Goal: Information Seeking & Learning: Learn about a topic

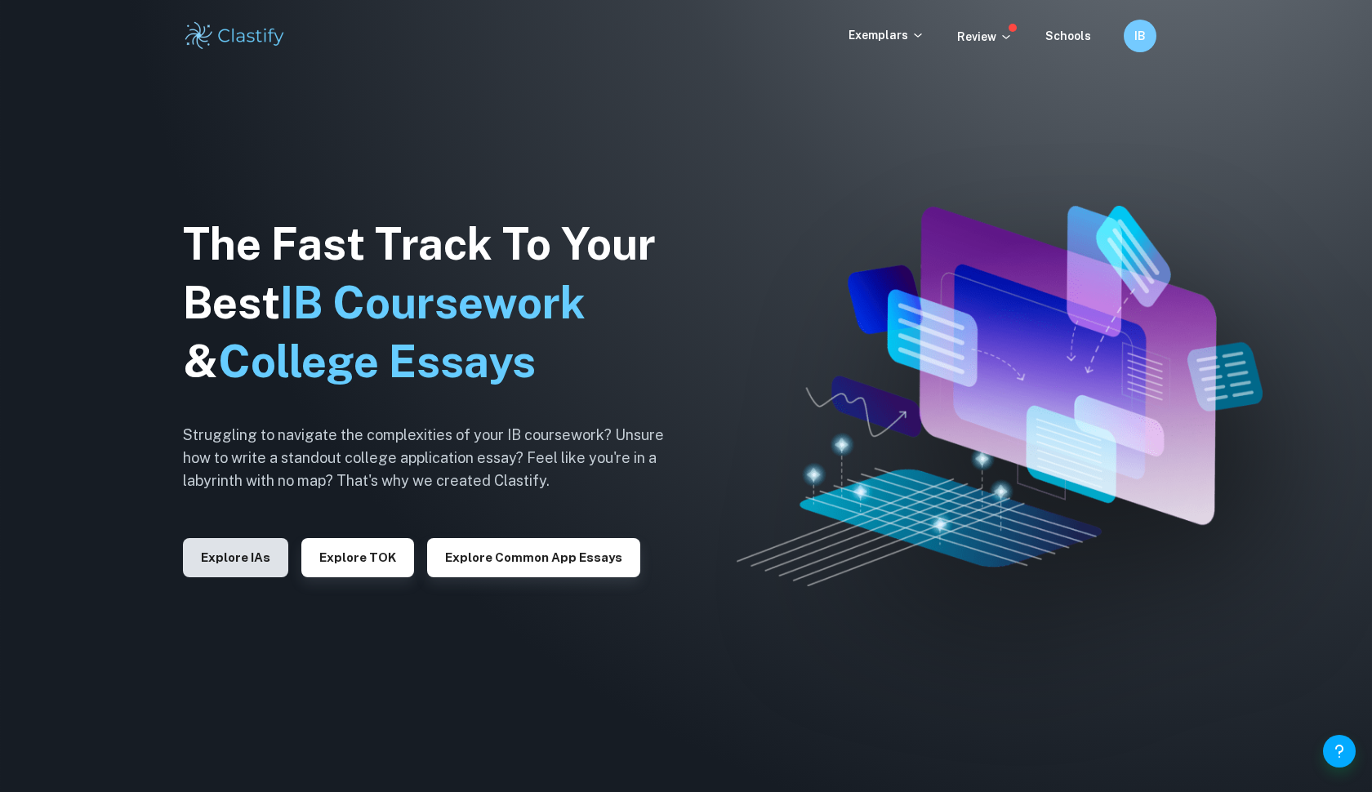
click at [231, 558] on button "Explore IAs" at bounding box center [235, 557] width 105 height 39
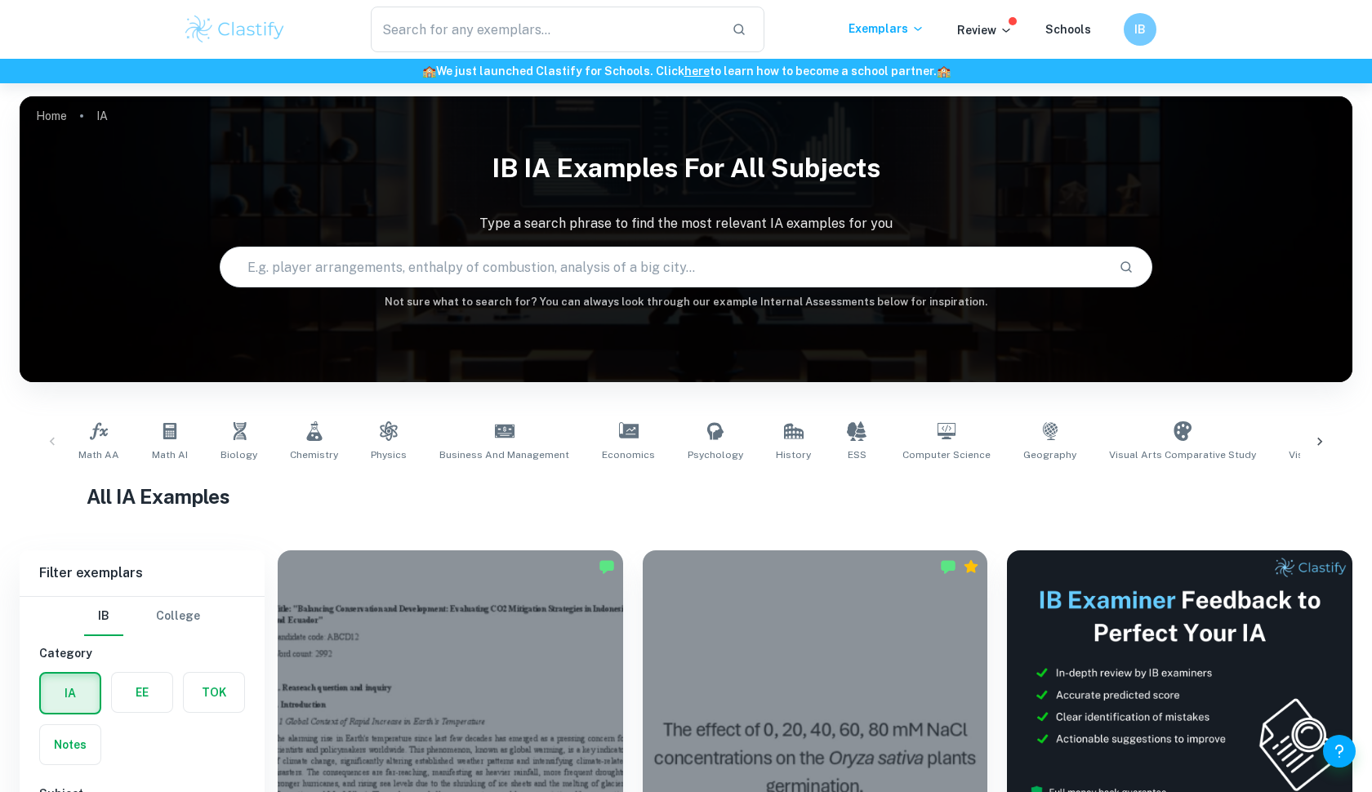
scroll to position [329, 0]
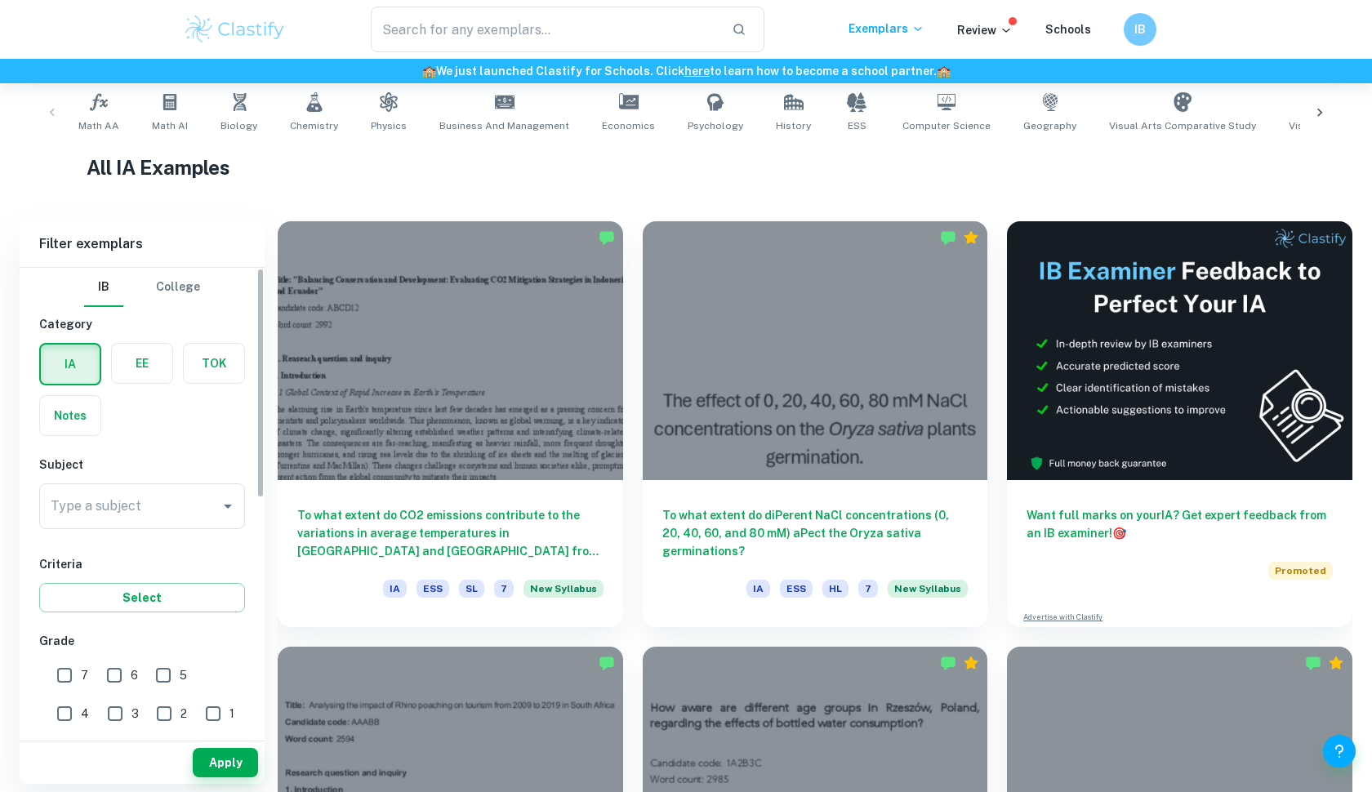
click at [147, 379] on label "button" at bounding box center [142, 363] width 60 height 39
click at [0, 0] on input "radio" at bounding box center [0, 0] width 0 height 0
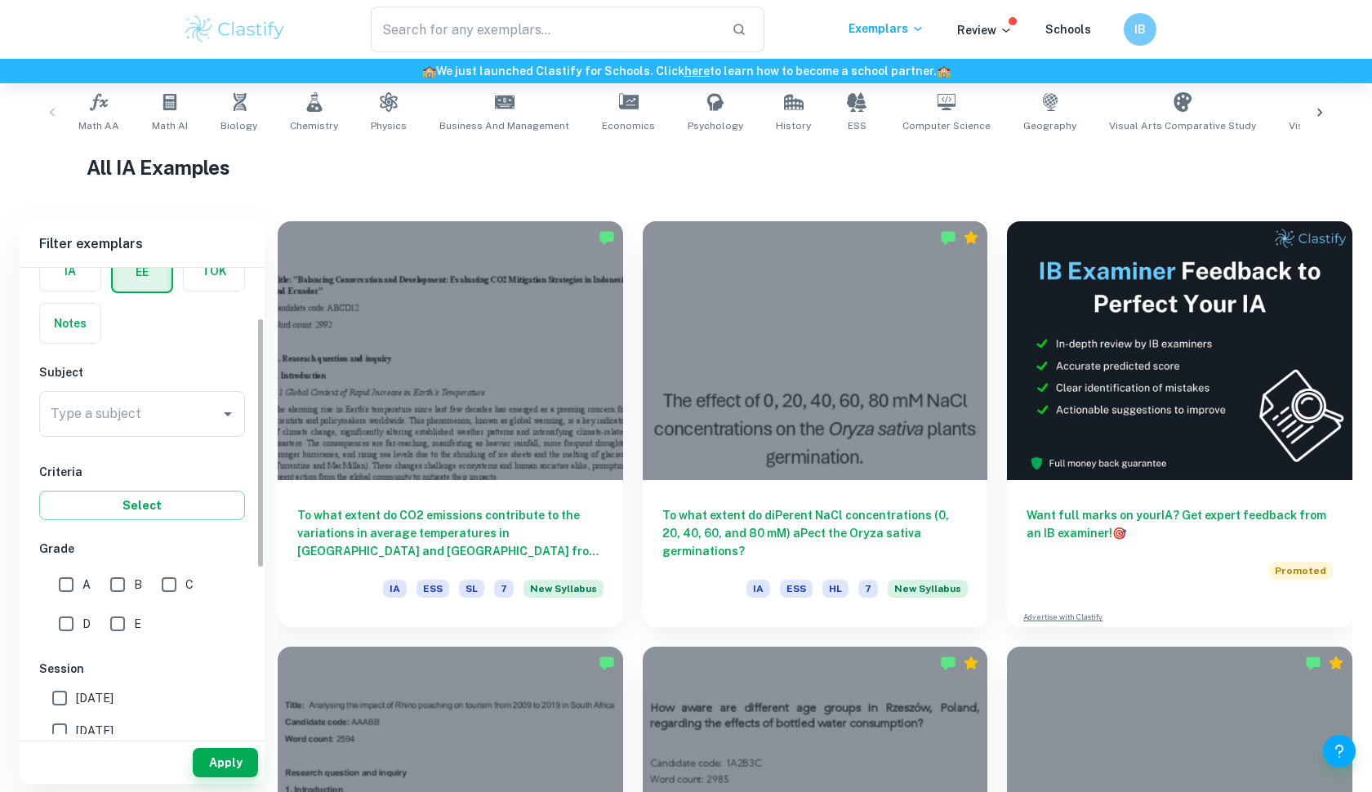
scroll to position [122, 0]
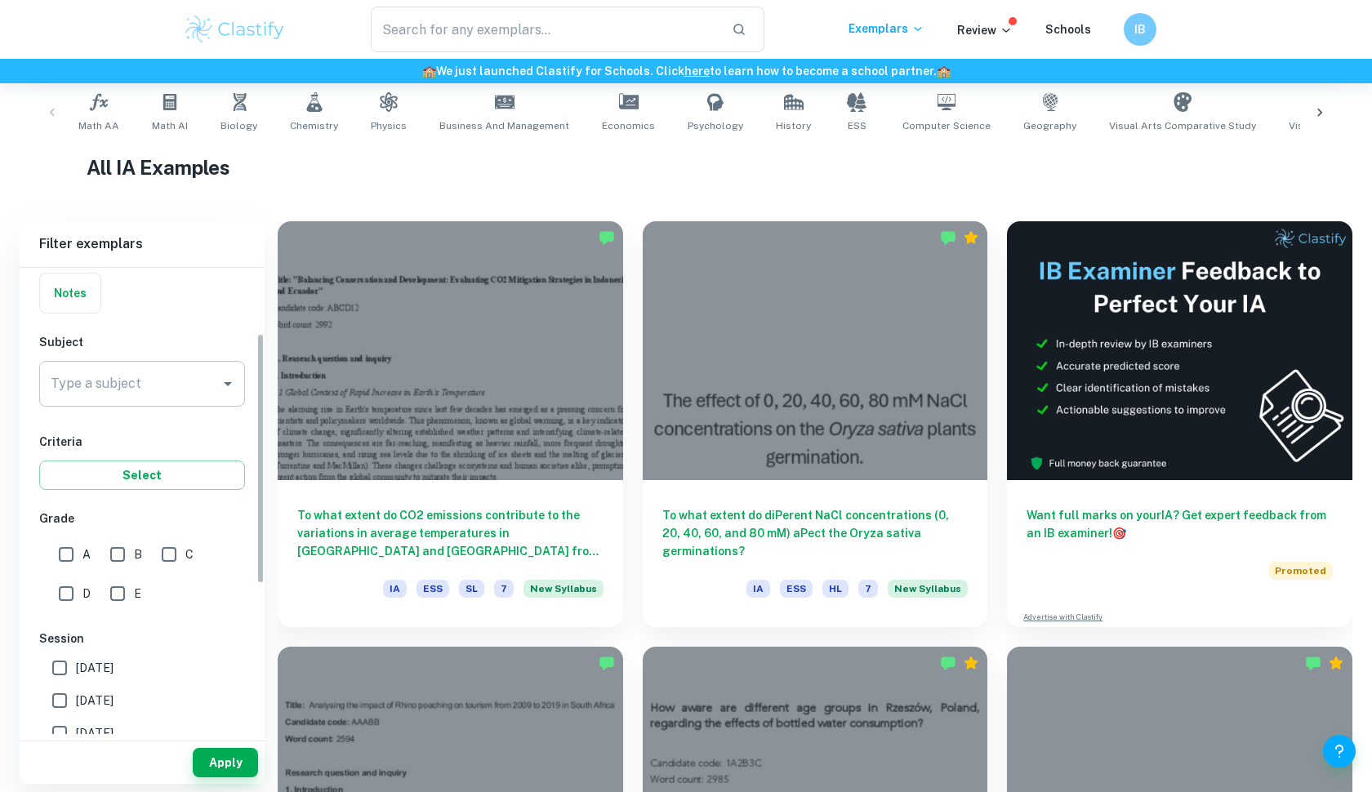
click at [223, 376] on icon "Open" at bounding box center [228, 384] width 20 height 20
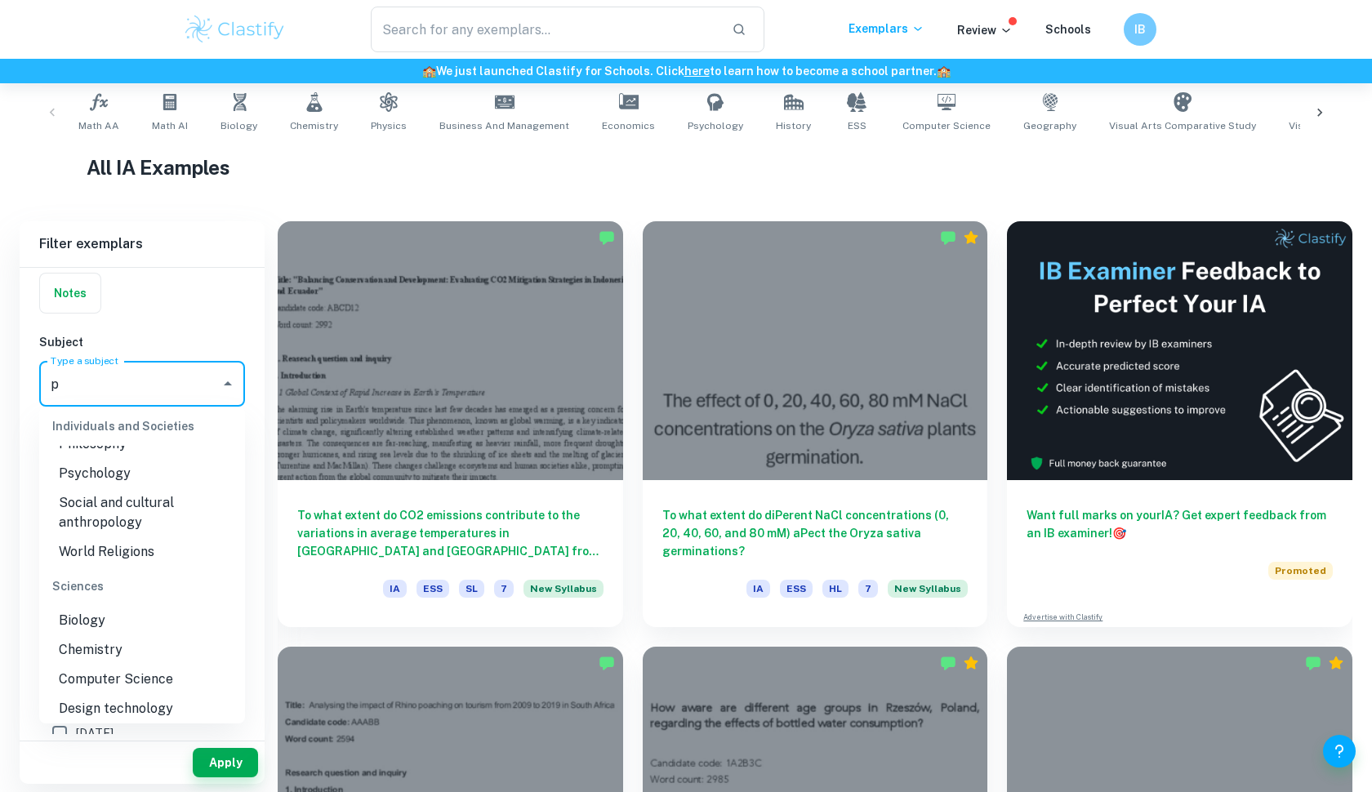
scroll to position [0, 0]
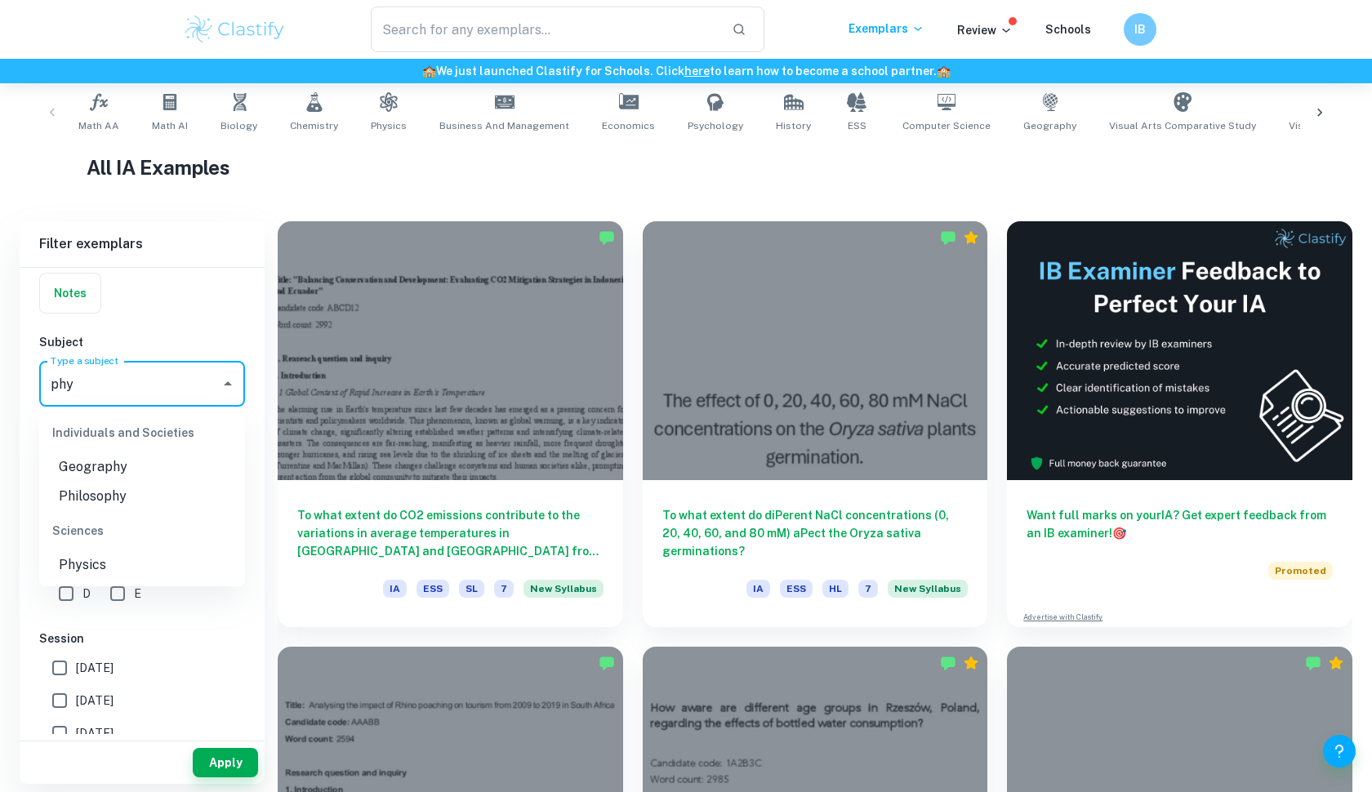
click at [149, 568] on li "Physics" at bounding box center [142, 564] width 206 height 29
type input "Physics"
click at [225, 767] on button "Apply" at bounding box center [225, 762] width 65 height 29
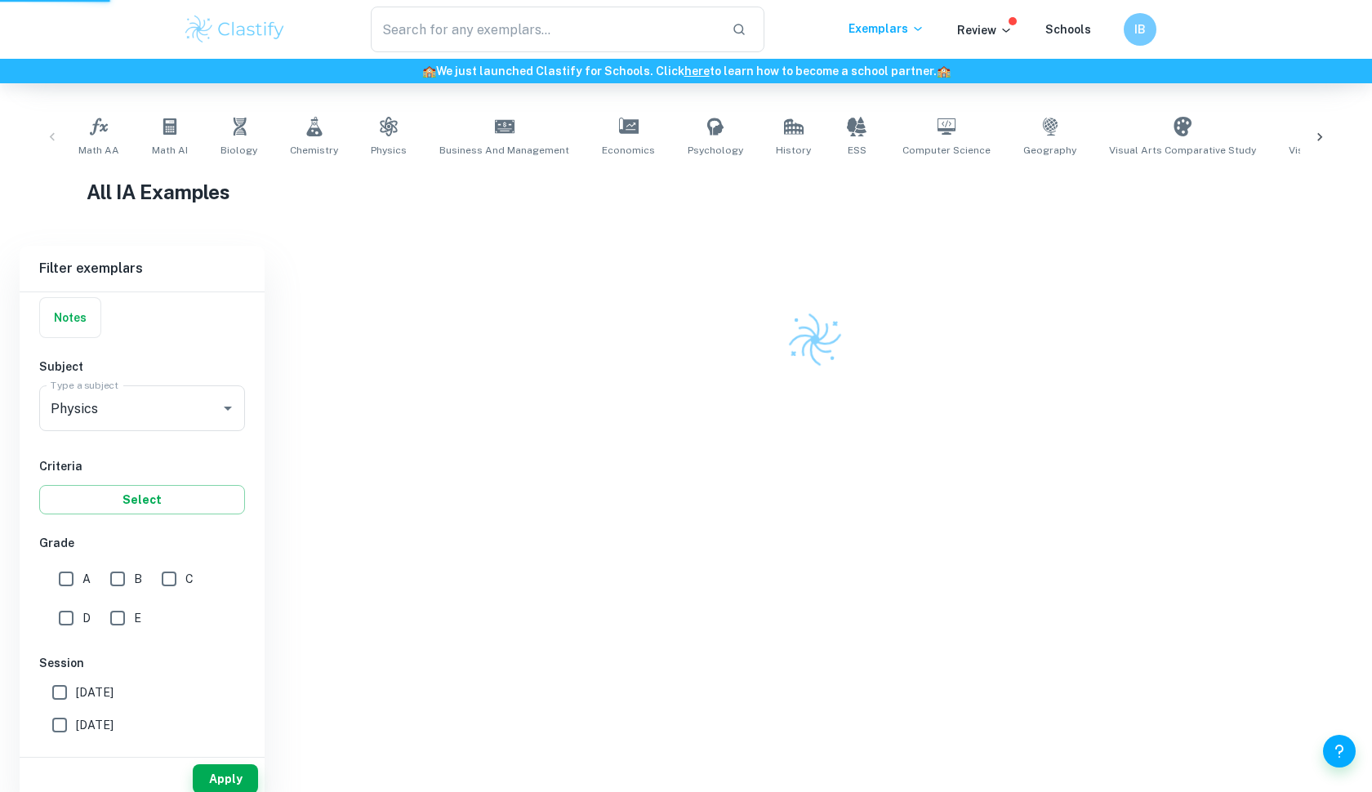
scroll to position [264, 0]
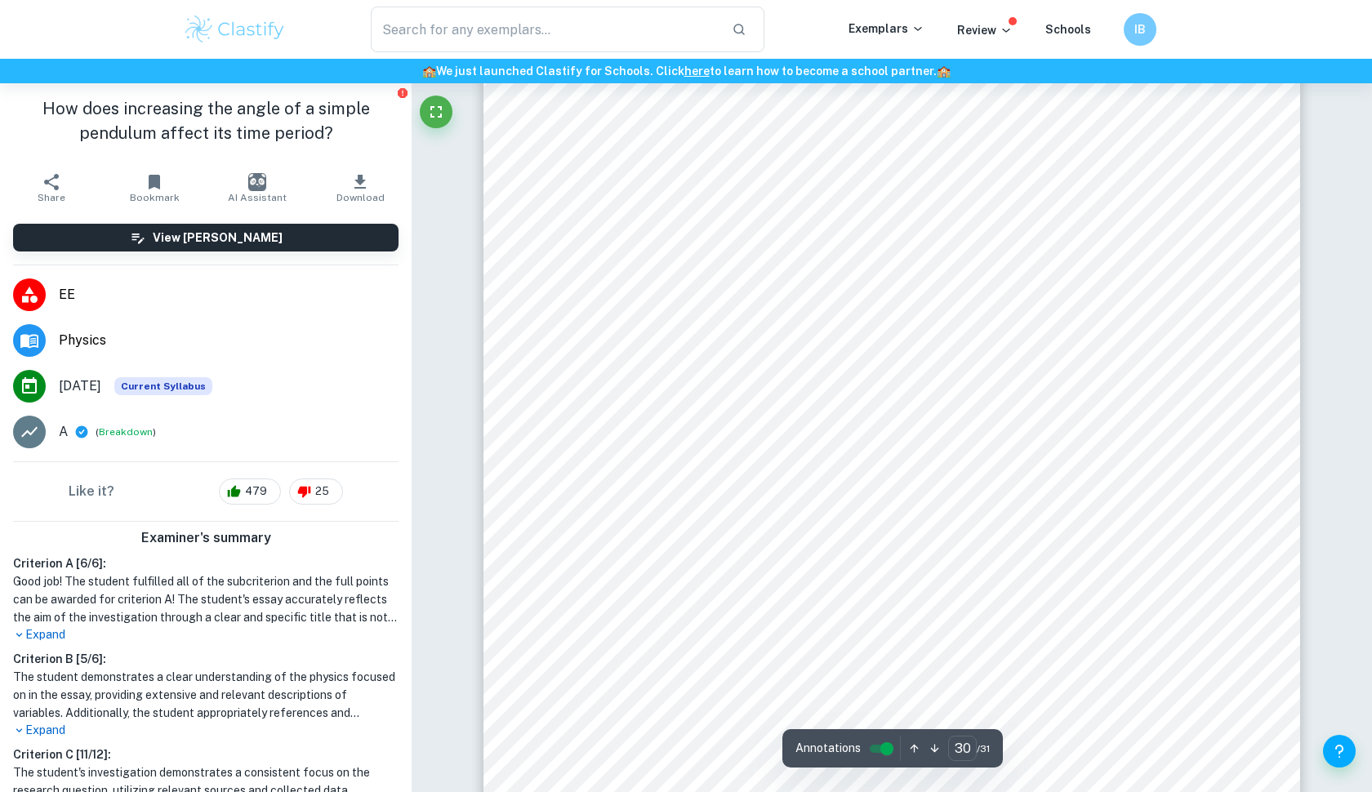
scroll to position [31318, 0]
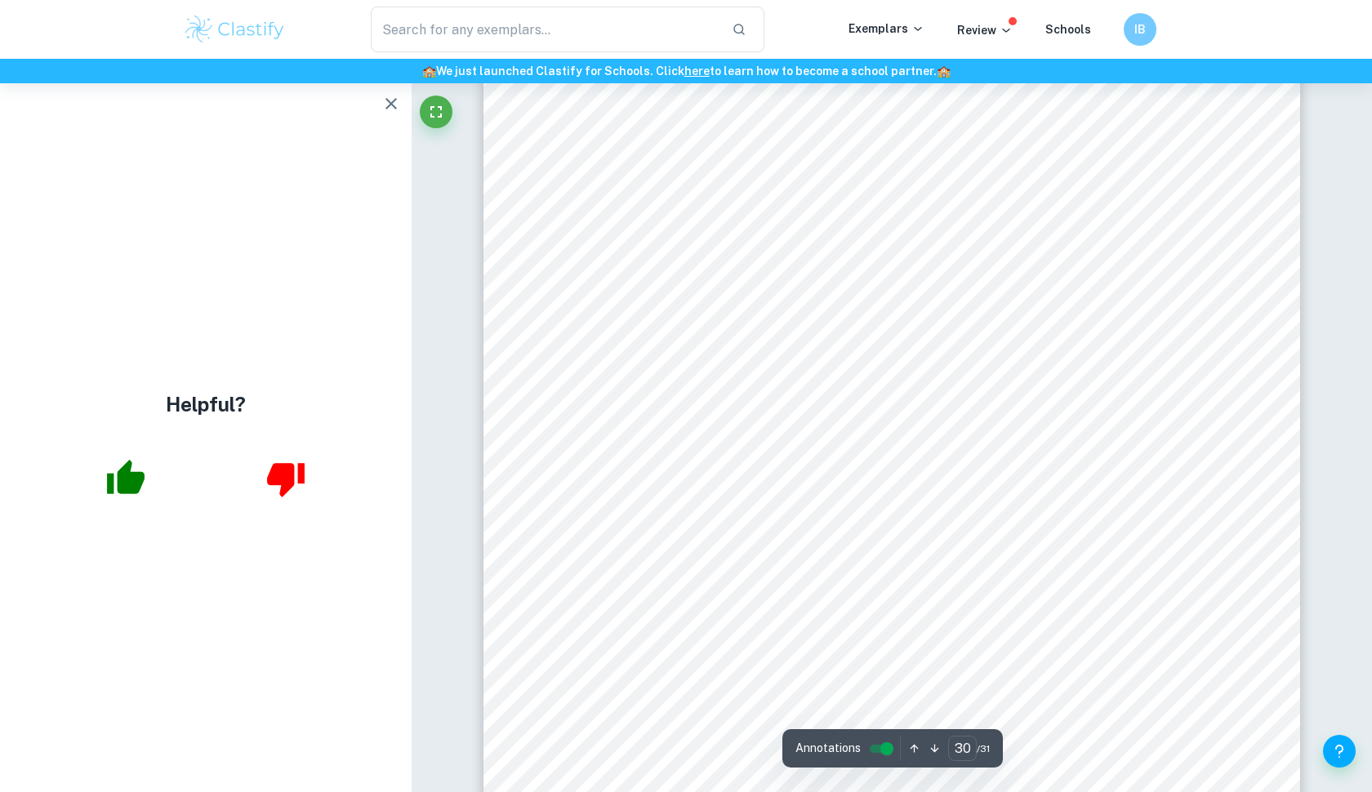
click at [386, 101] on icon "button" at bounding box center [391, 104] width 20 height 20
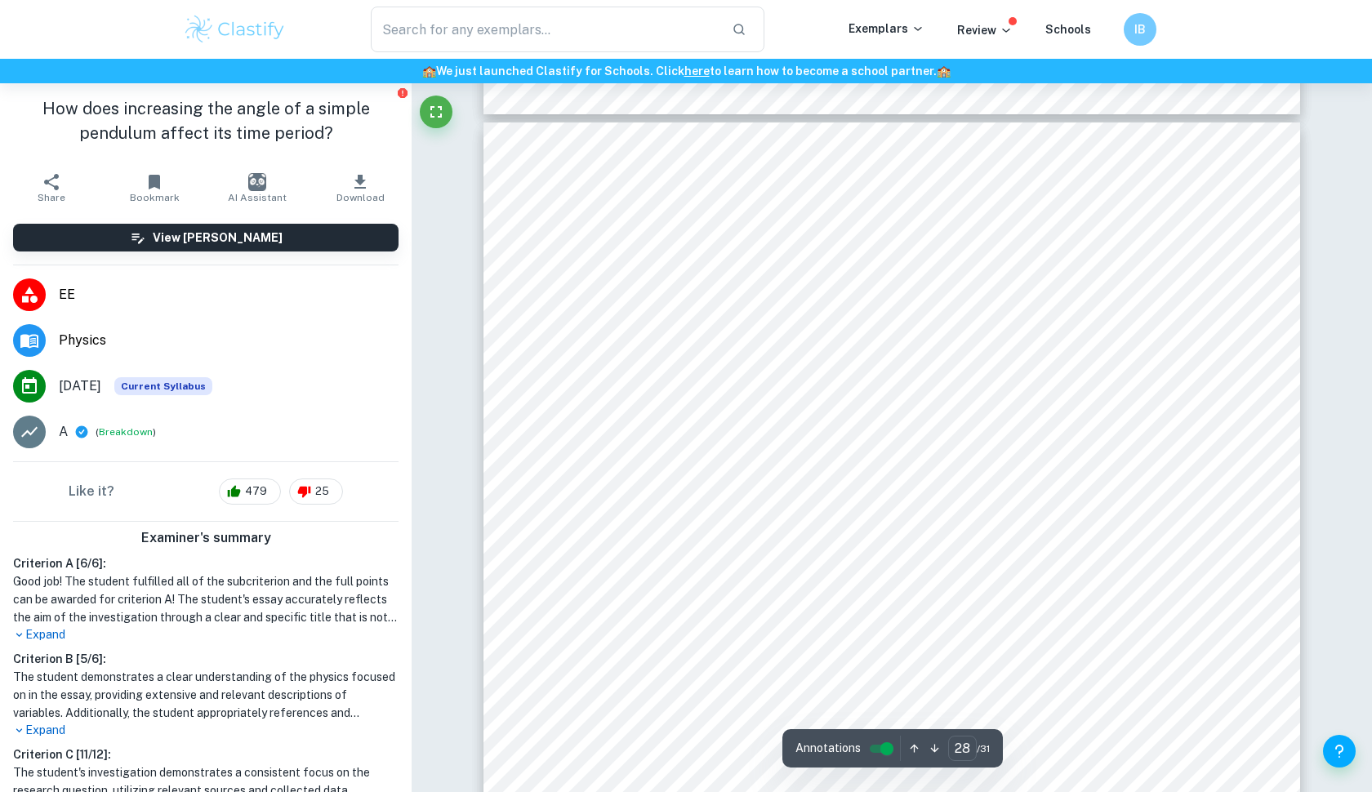
type input "27"
